Goal: Information Seeking & Learning: Learn about a topic

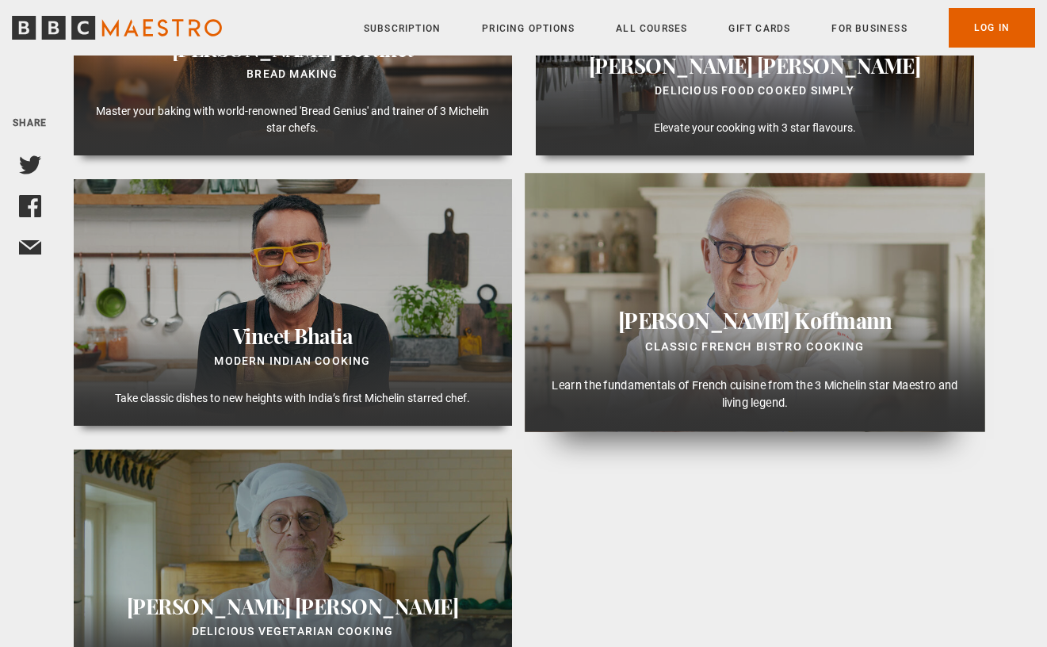
scroll to position [888, 0]
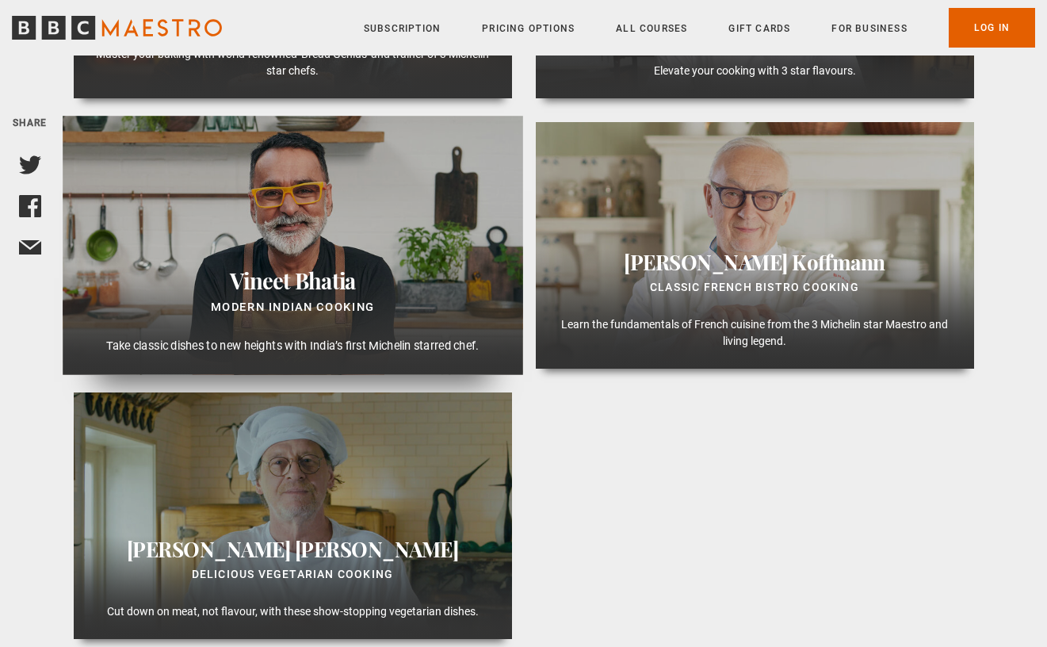
click at [384, 312] on div "Modern Indian Cooking" at bounding box center [291, 307] width 433 height 20
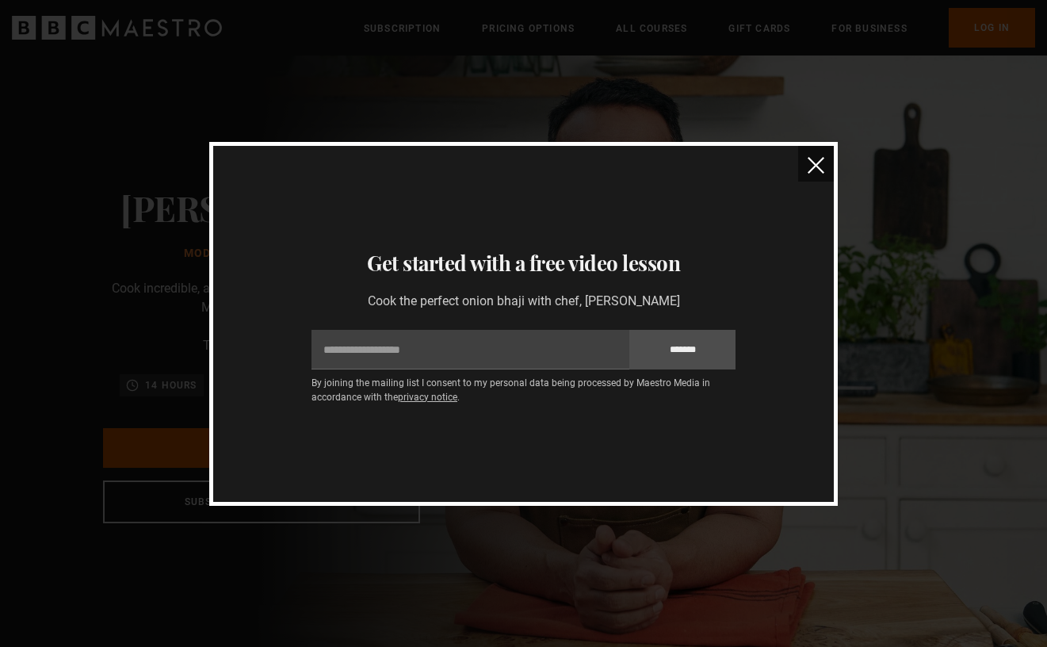
click at [812, 165] on img "close" at bounding box center [816, 165] width 17 height 17
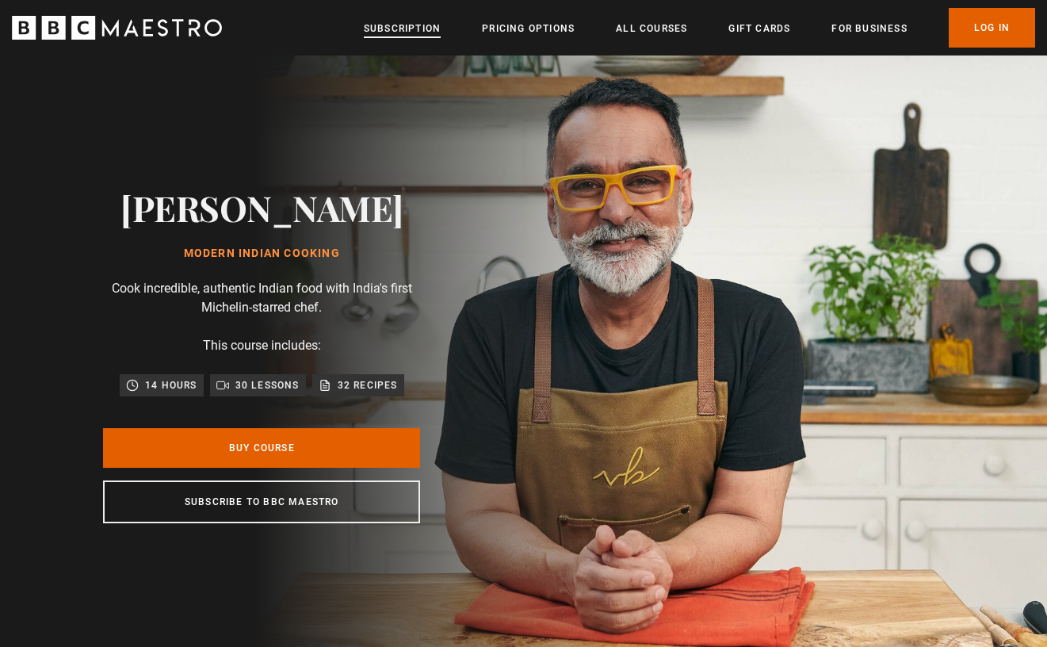
click at [399, 31] on link "Subscription" at bounding box center [402, 29] width 77 height 16
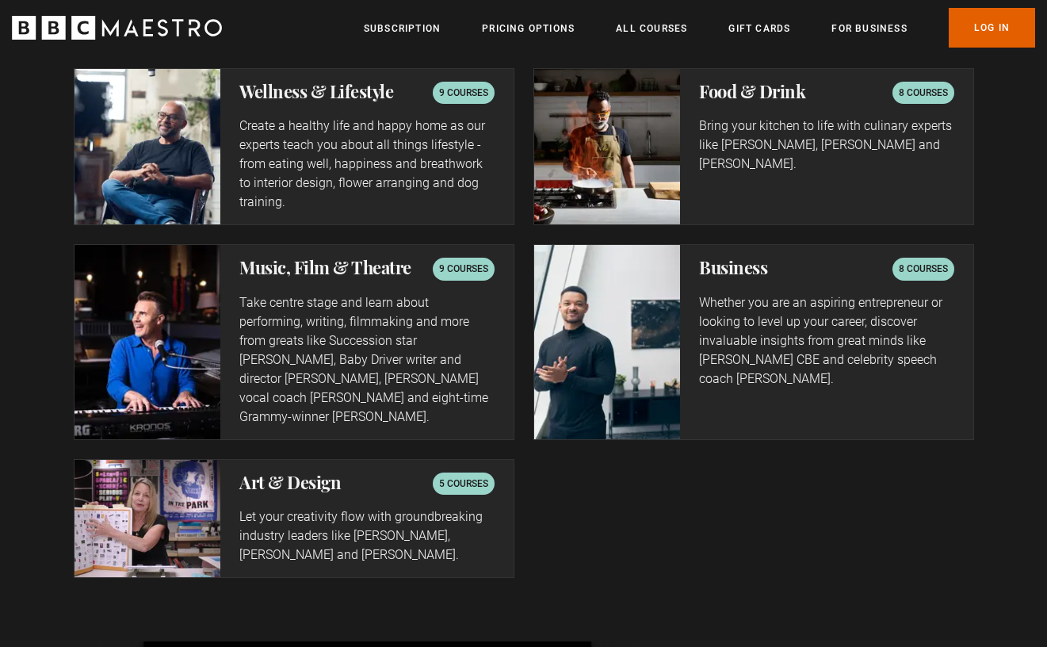
scroll to position [2871, 0]
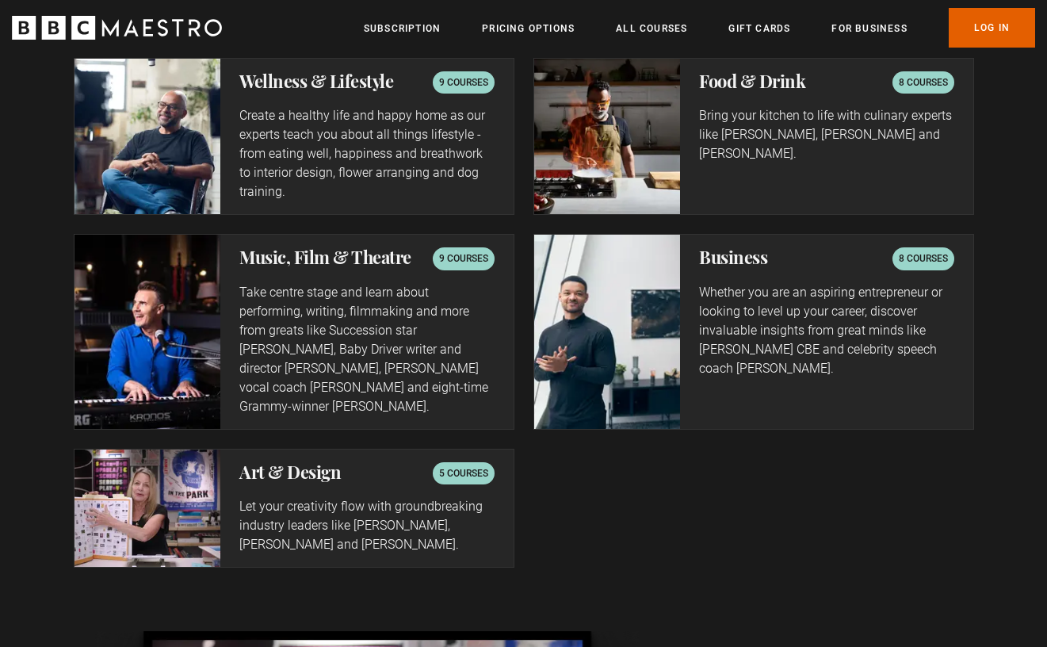
click at [468, 513] on p "Let your creativity flow with groundbreaking industry leaders like Paula Scher,…" at bounding box center [366, 525] width 254 height 57
click at [327, 462] on h2 "Art & Design" at bounding box center [289, 471] width 101 height 19
click at [445, 465] on p "5 courses" at bounding box center [463, 473] width 49 height 16
click at [137, 489] on img at bounding box center [147, 507] width 147 height 117
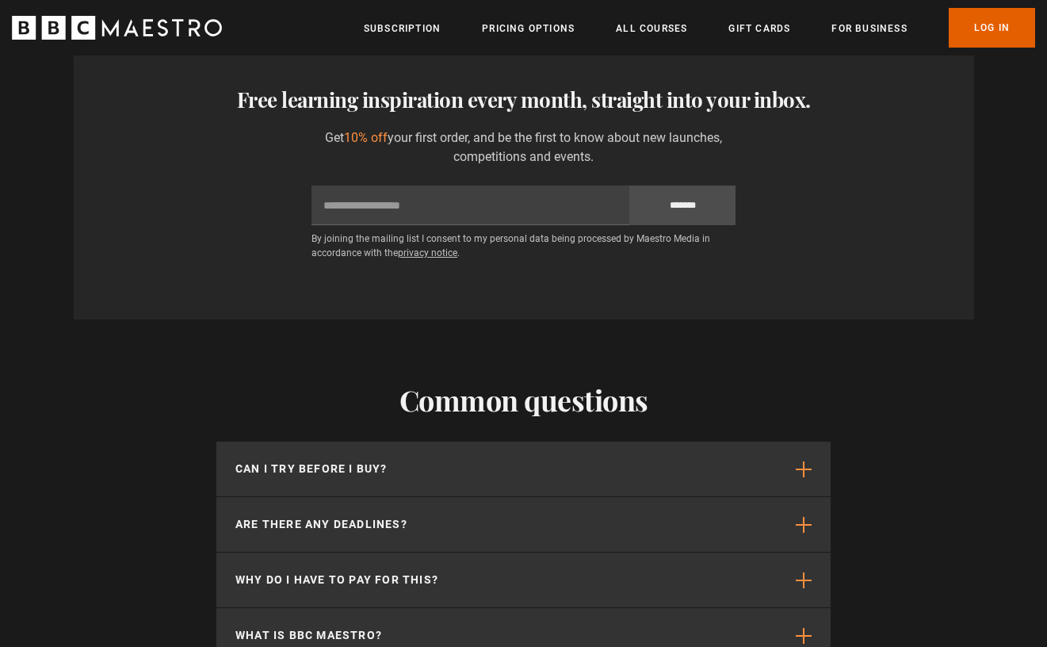
scroll to position [3932, 0]
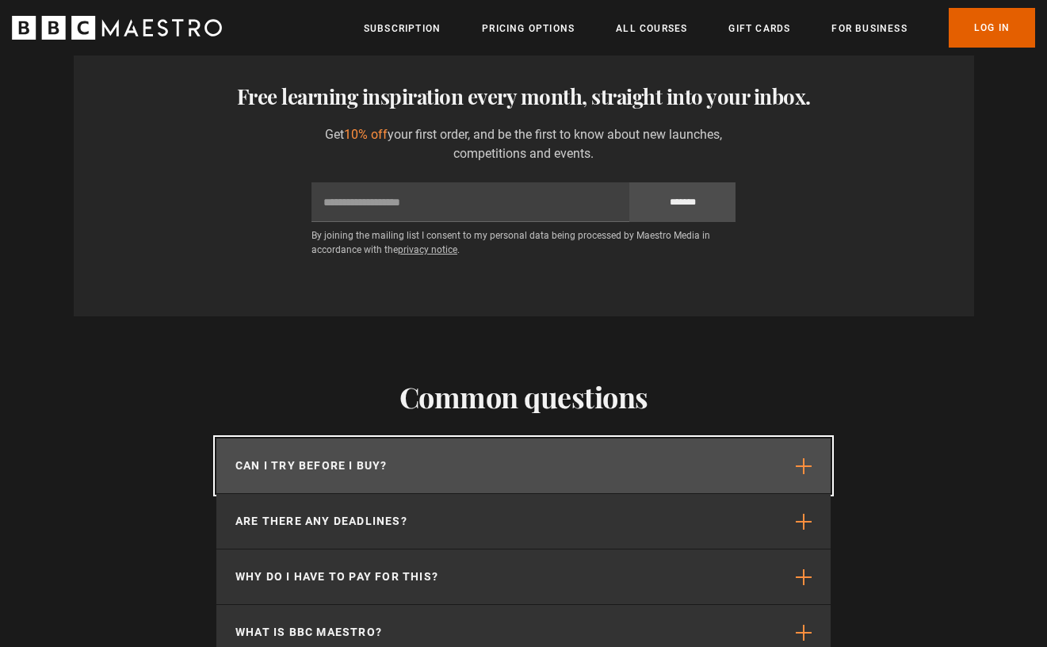
click at [333, 439] on button "Can I try before I buy?" at bounding box center [523, 465] width 614 height 55
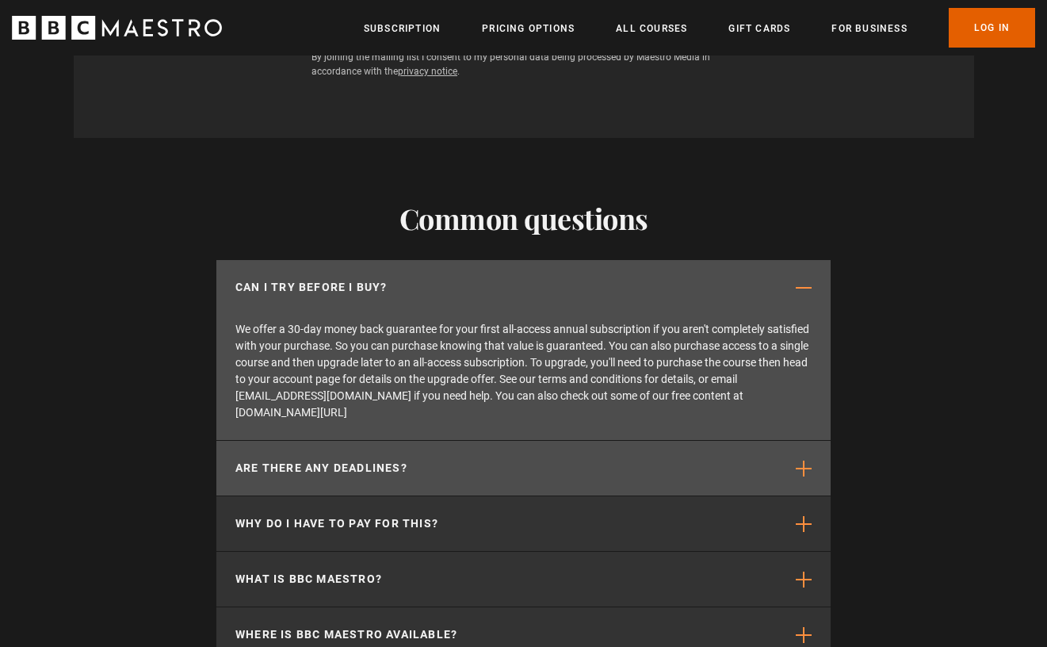
scroll to position [0, 1453]
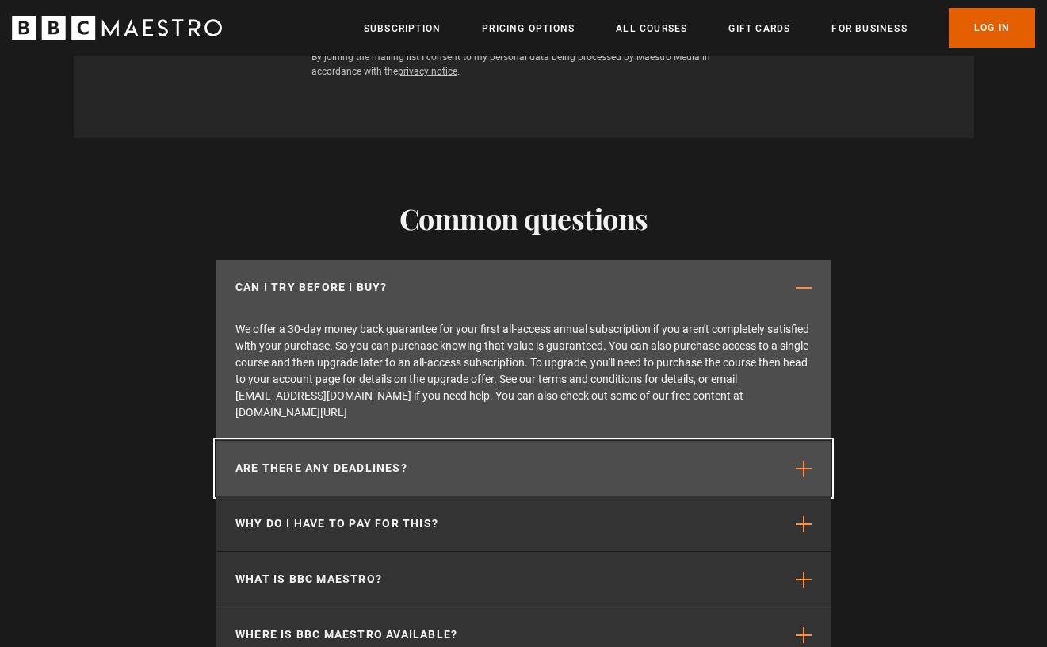
click at [681, 441] on button "Are there any deadlines?" at bounding box center [523, 468] width 614 height 55
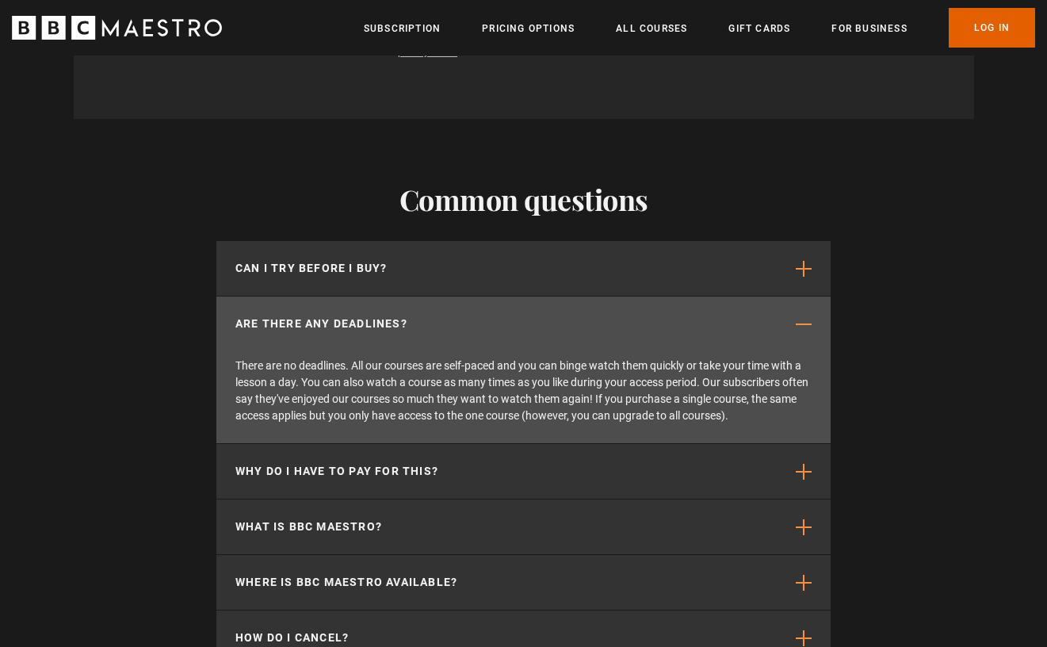
scroll to position [4130, 0]
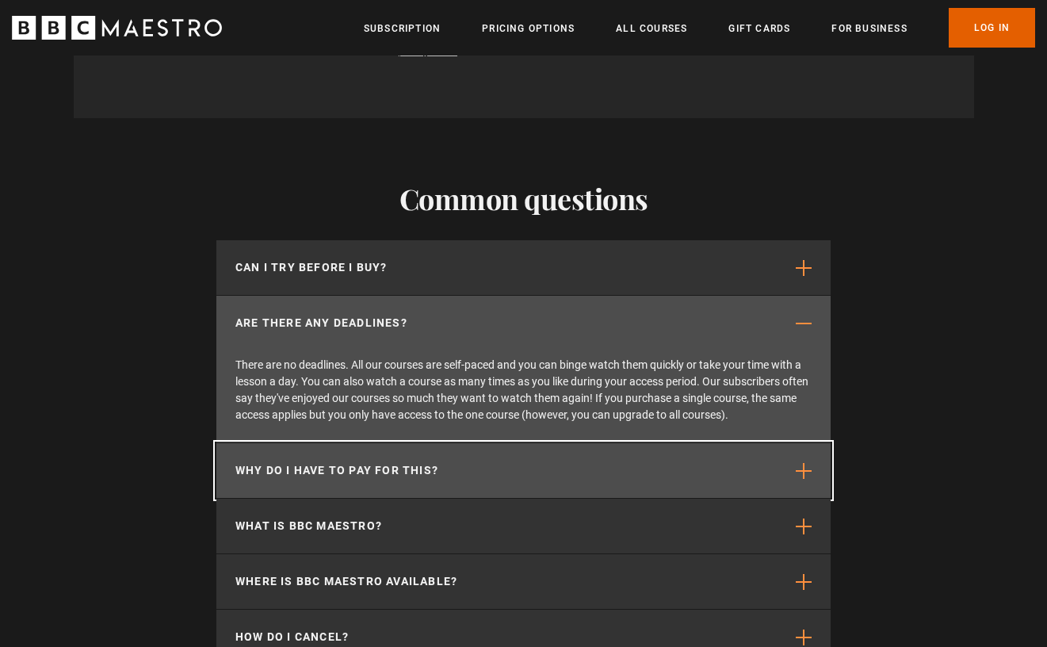
click at [681, 443] on button "Why do I have to pay for this?" at bounding box center [523, 470] width 614 height 55
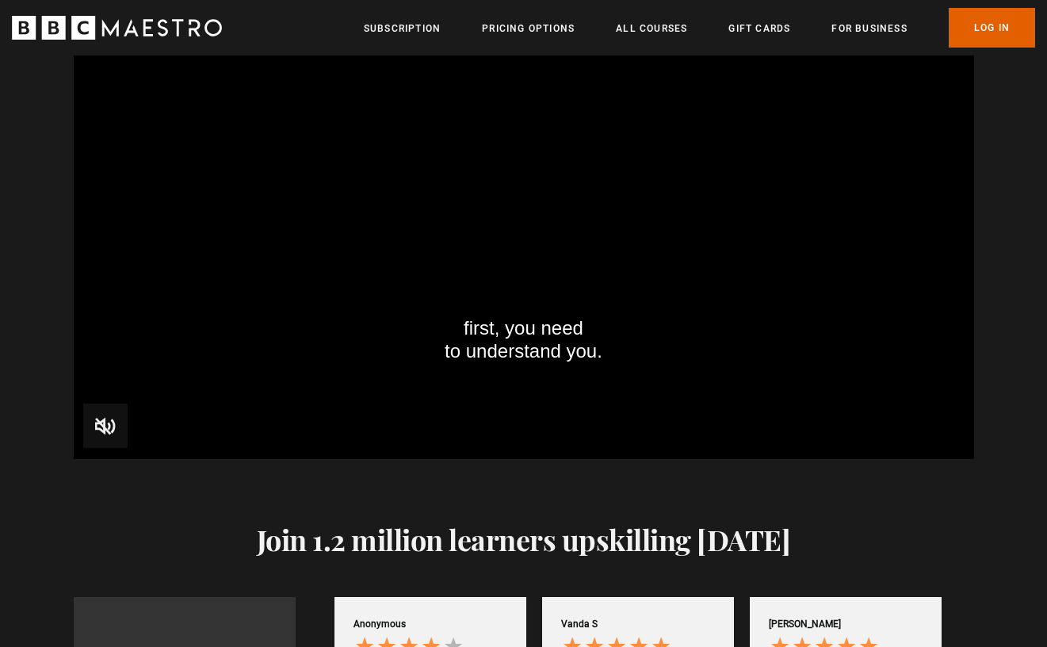
scroll to position [1579, 0]
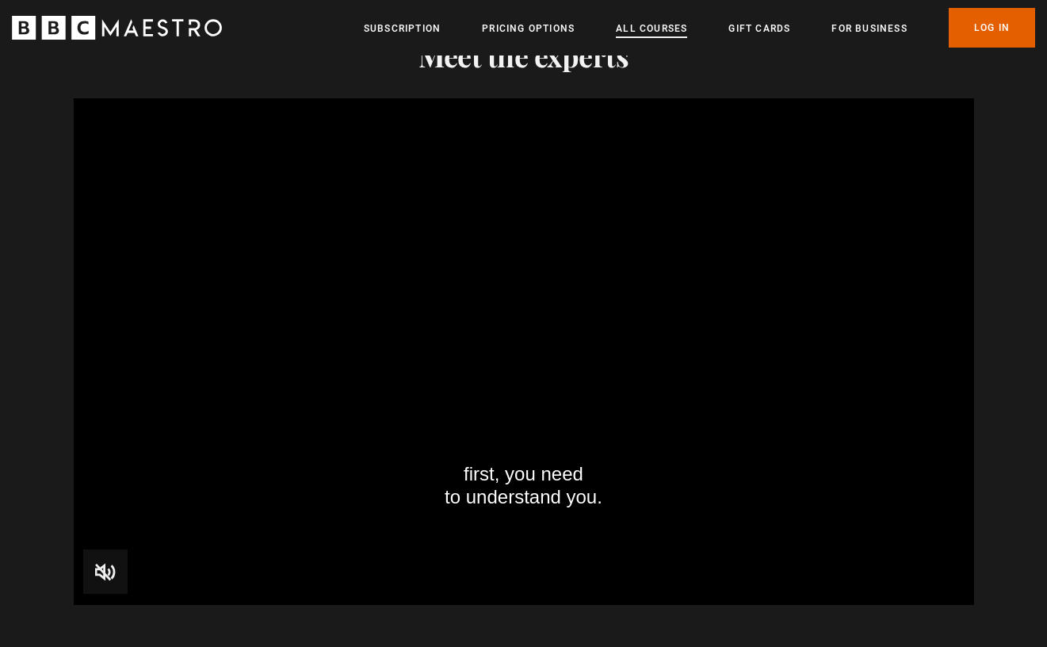
click at [635, 29] on link "All Courses" at bounding box center [651, 29] width 71 height 16
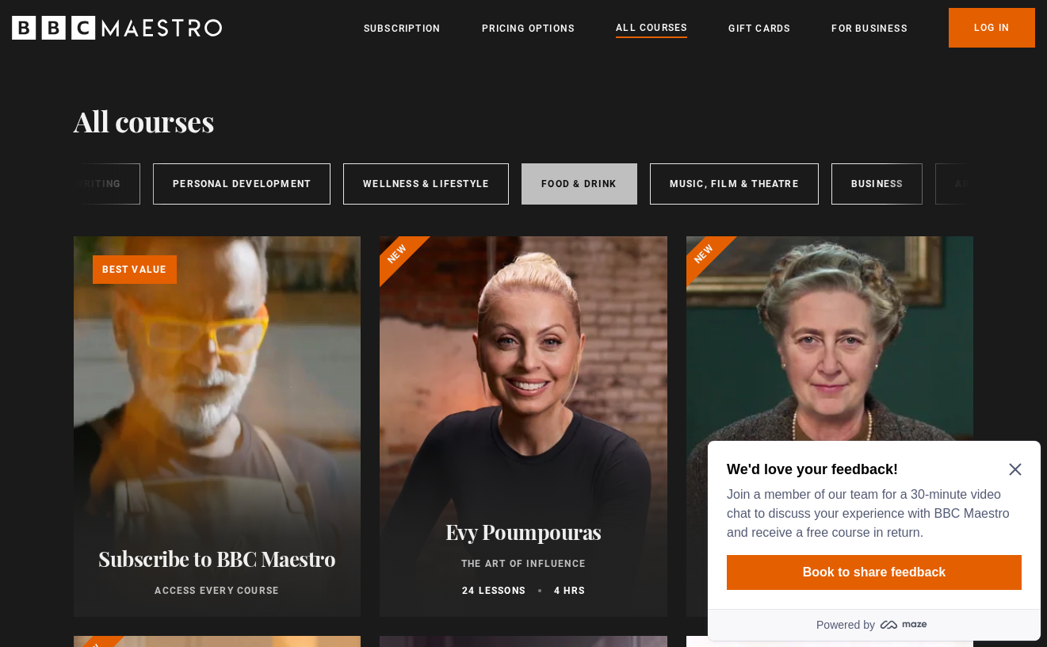
scroll to position [0, 263]
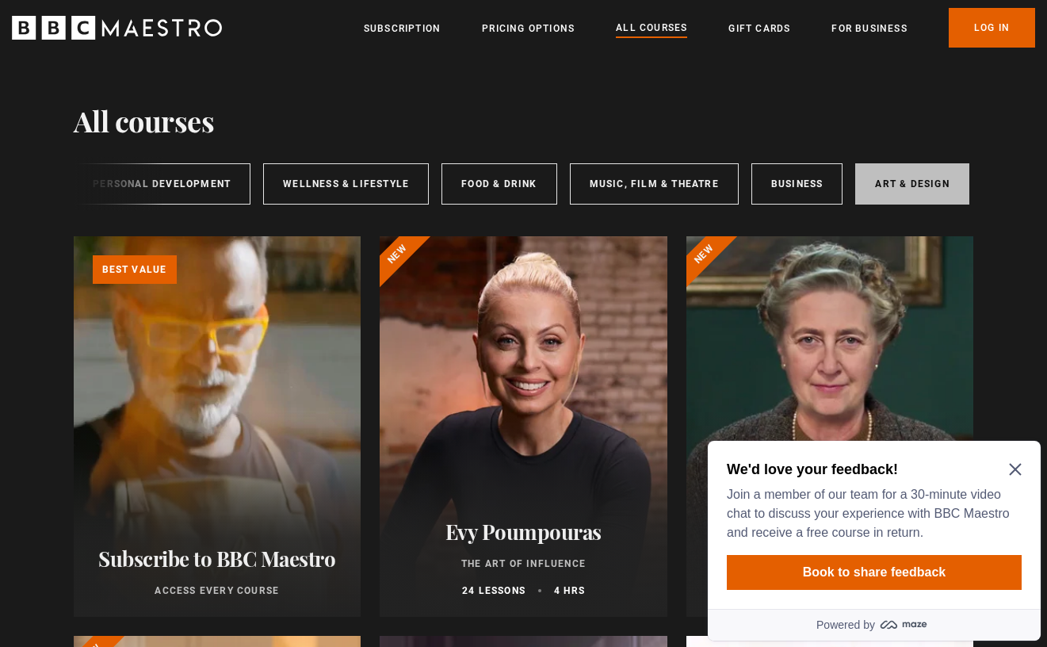
click at [901, 184] on link "Art & Design" at bounding box center [911, 183] width 113 height 41
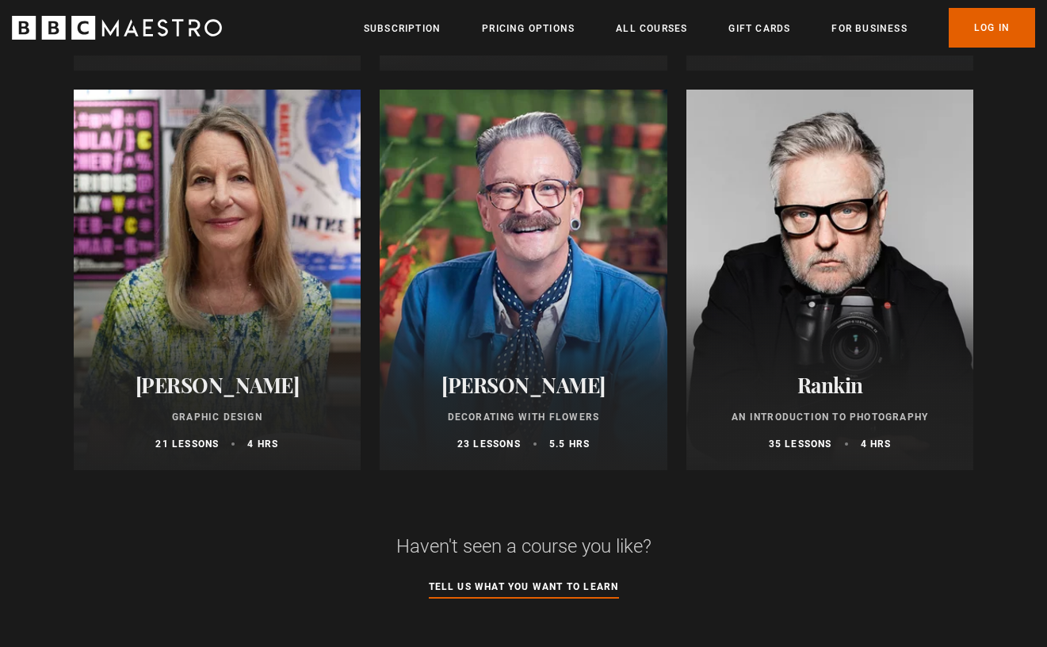
scroll to position [812, 0]
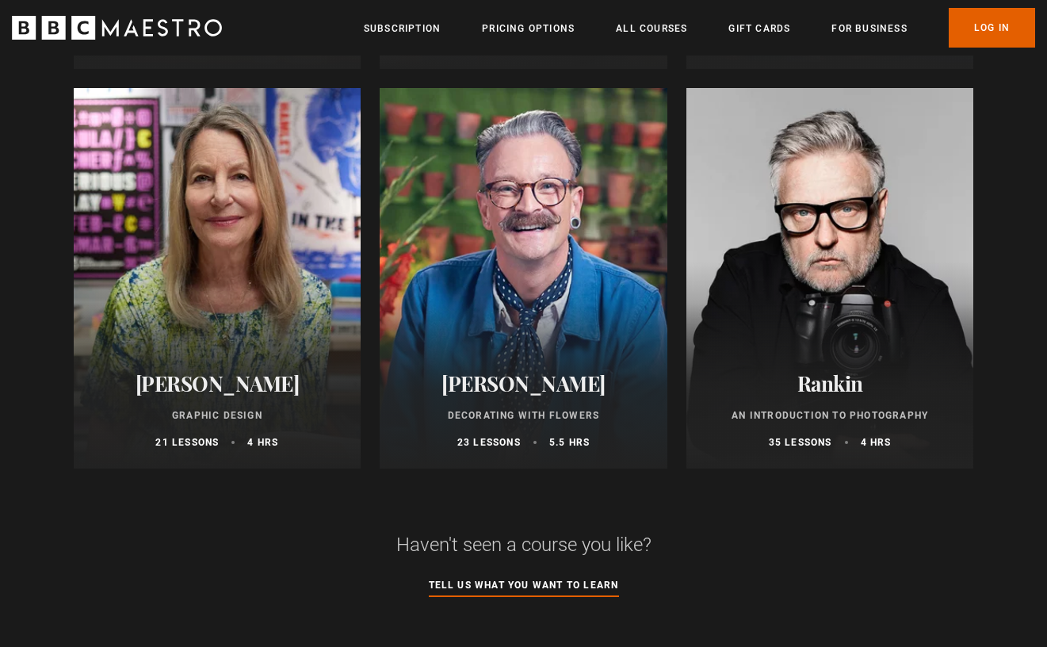
click at [266, 389] on h2 "[PERSON_NAME]" at bounding box center [218, 383] width 250 height 25
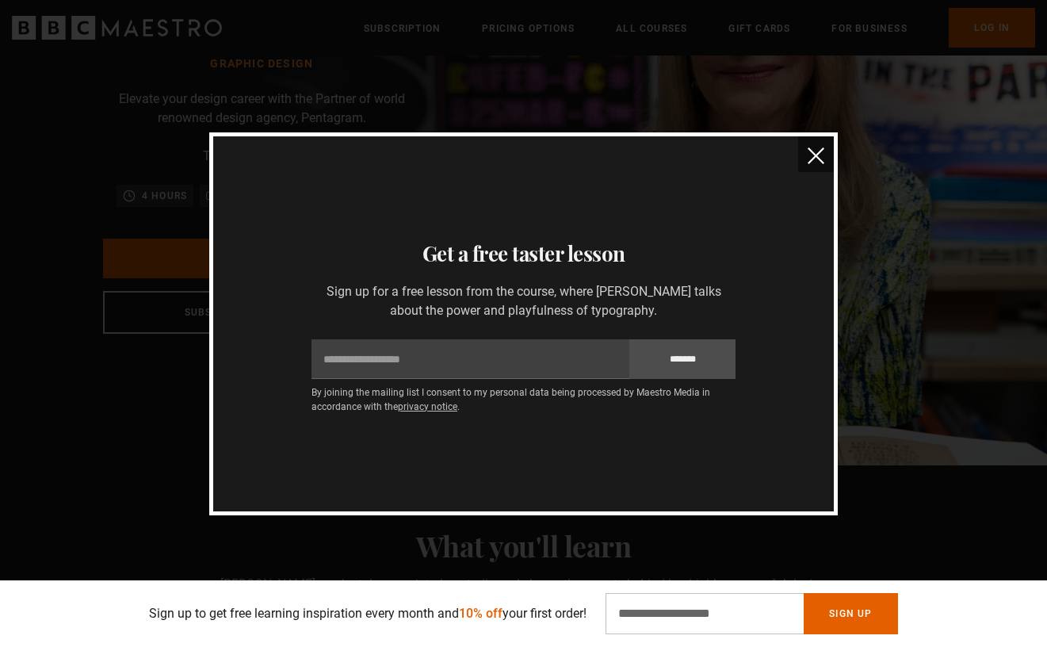
click at [819, 153] on img "close" at bounding box center [816, 155] width 17 height 17
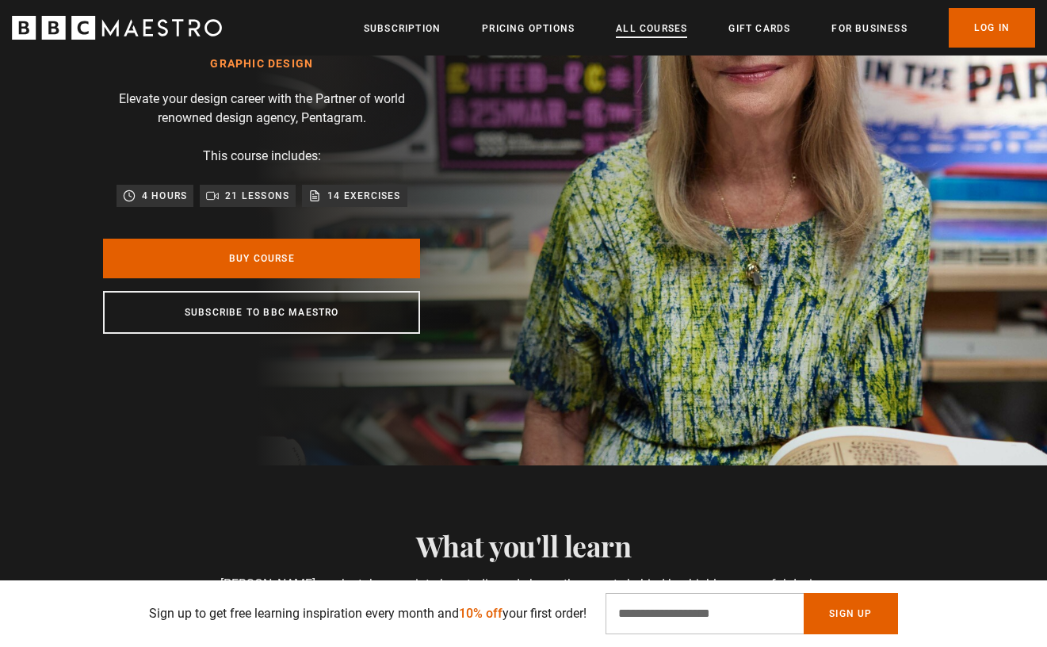
click at [659, 35] on link "All Courses" at bounding box center [651, 29] width 71 height 16
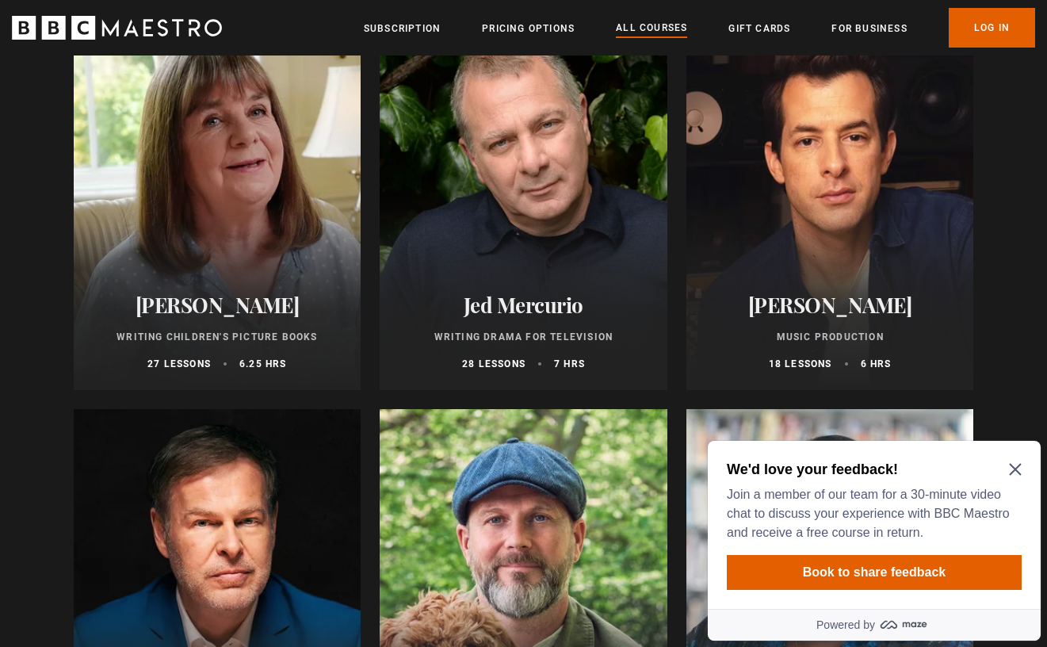
scroll to position [4885, 0]
click at [265, 317] on div "Julia Donaldson Writing Children's Picture Books 27 lessons 6.25 hrs" at bounding box center [218, 331] width 288 height 116
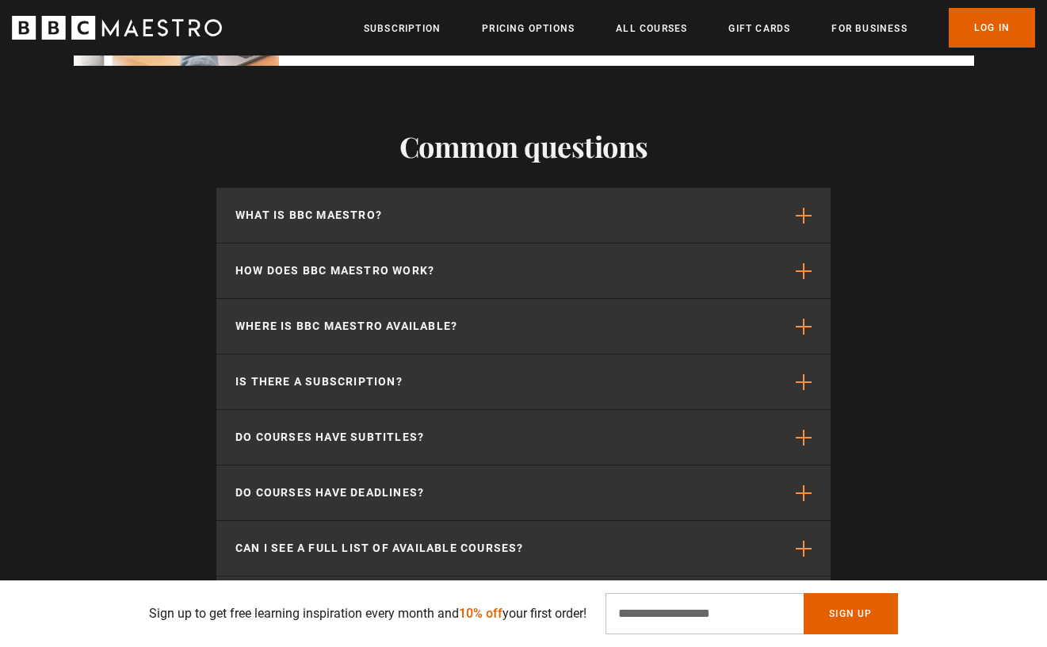
scroll to position [0, 623]
